Goal: Navigation & Orientation: Find specific page/section

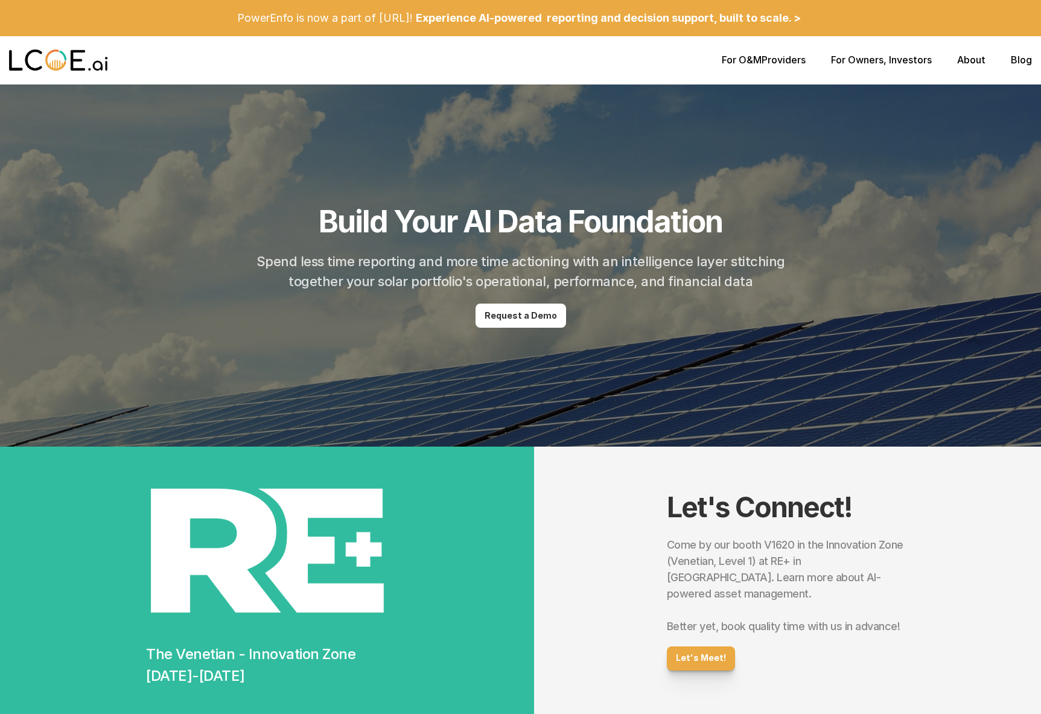
click at [784, 60] on p "For O&M Providers" at bounding box center [764, 59] width 84 height 11
click at [882, 66] on div "For O&M Providers For Owners , Investors About Blog" at bounding box center [520, 60] width 1041 height 48
click at [973, 60] on link "About" at bounding box center [972, 60] width 28 height 12
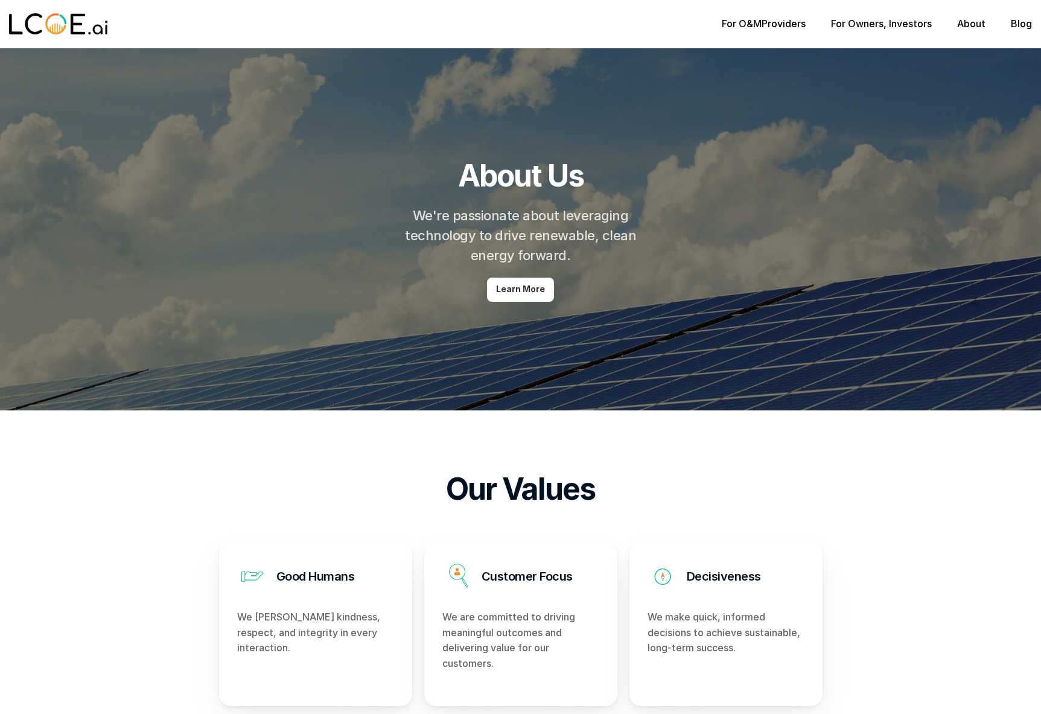
click at [767, 24] on p "For O&M Providers" at bounding box center [764, 23] width 84 height 11
click at [56, 29] on img at bounding box center [58, 24] width 99 height 24
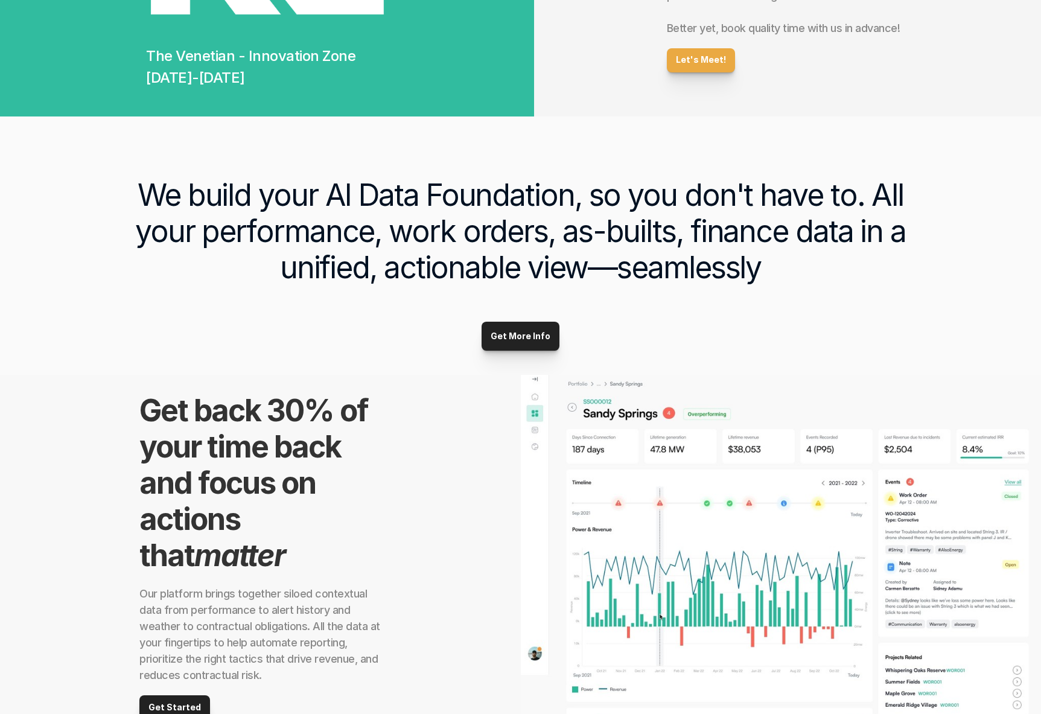
scroll to position [590, 0]
